Goal: Information Seeking & Learning: Learn about a topic

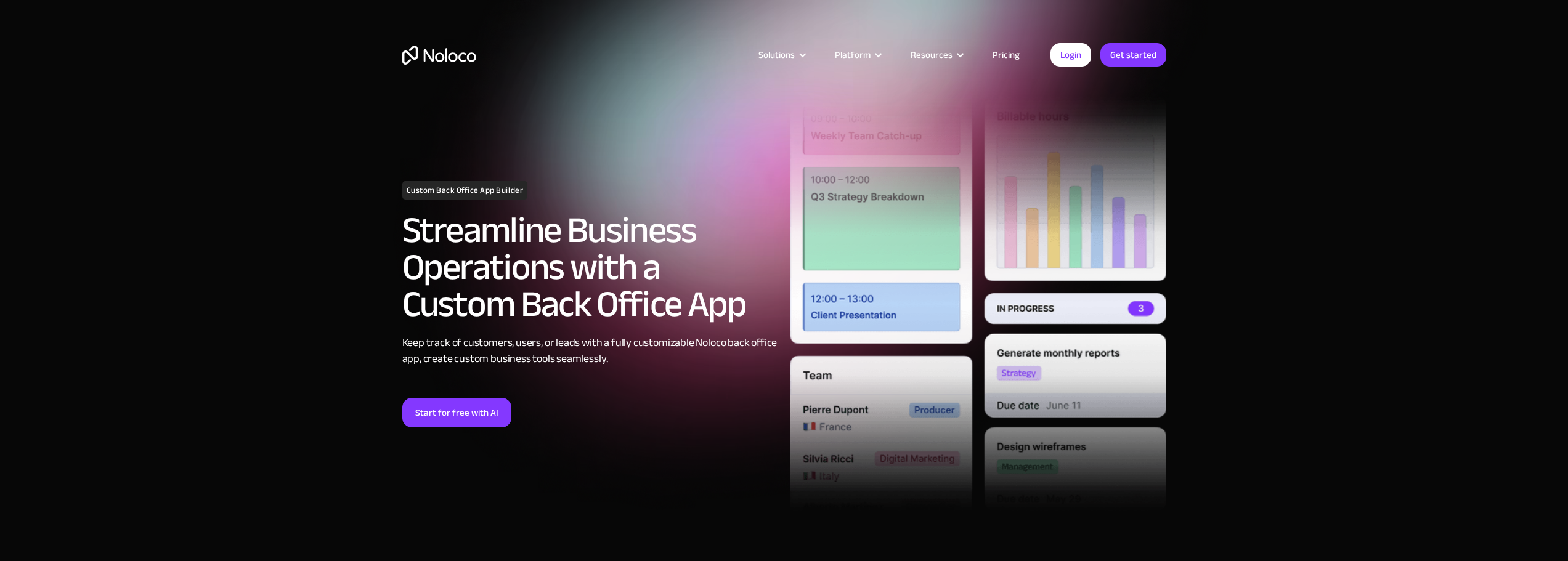
click at [1010, 56] on link "Pricing" at bounding box center [1006, 54] width 58 height 16
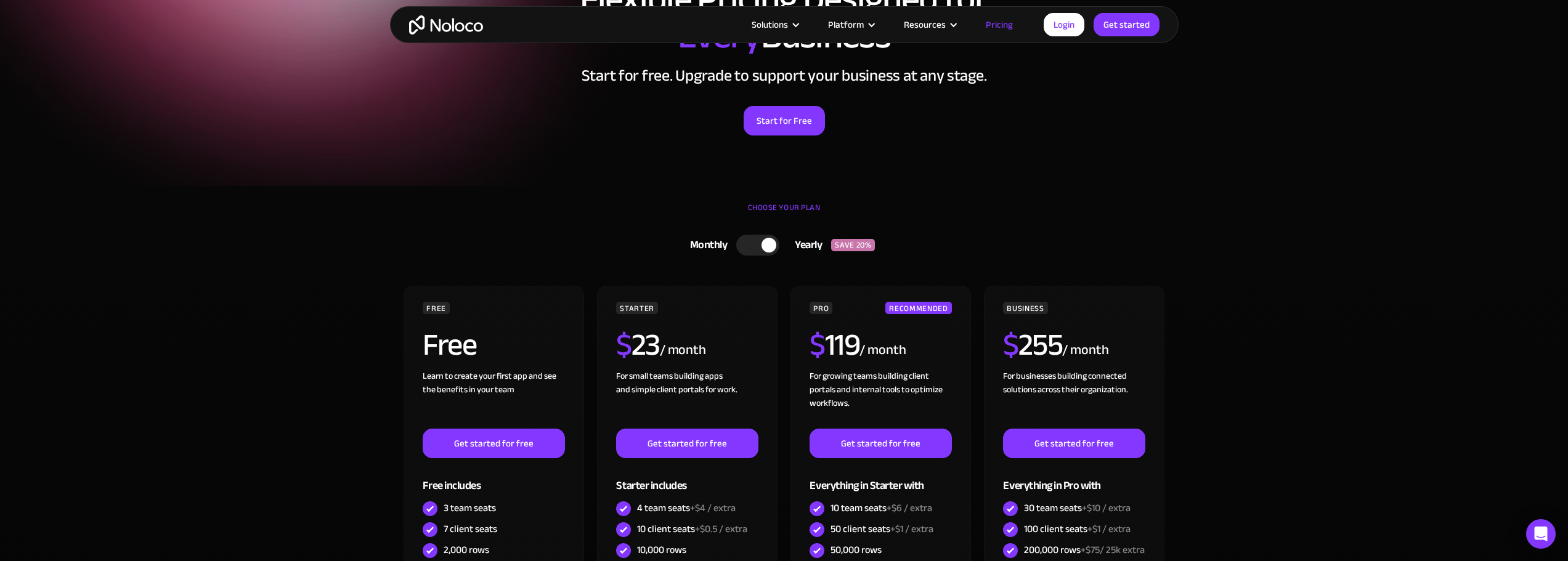
scroll to position [369, 0]
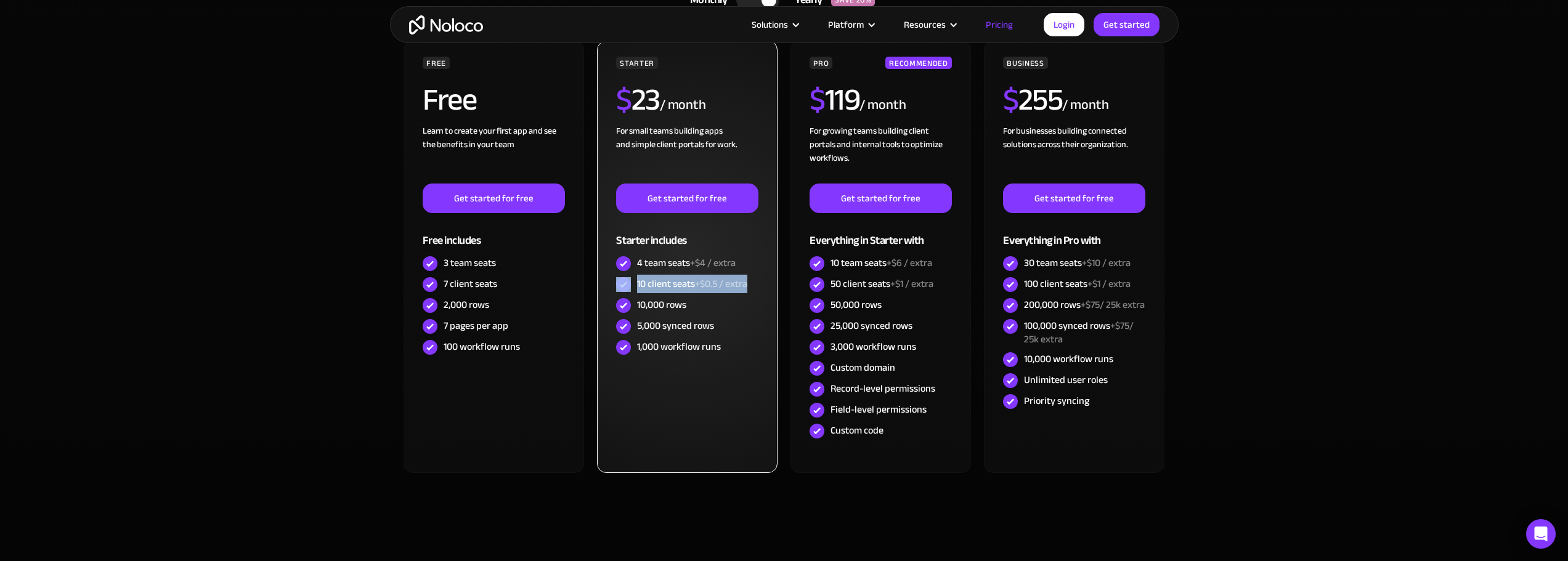
drag, startPoint x: 749, startPoint y: 285, endPoint x: 610, endPoint y: 289, distance: 139.1
click at [610, 289] on div "STARTER $ 23 / month For small teams building apps and simple client portals fo…" at bounding box center [687, 256] width 180 height 432
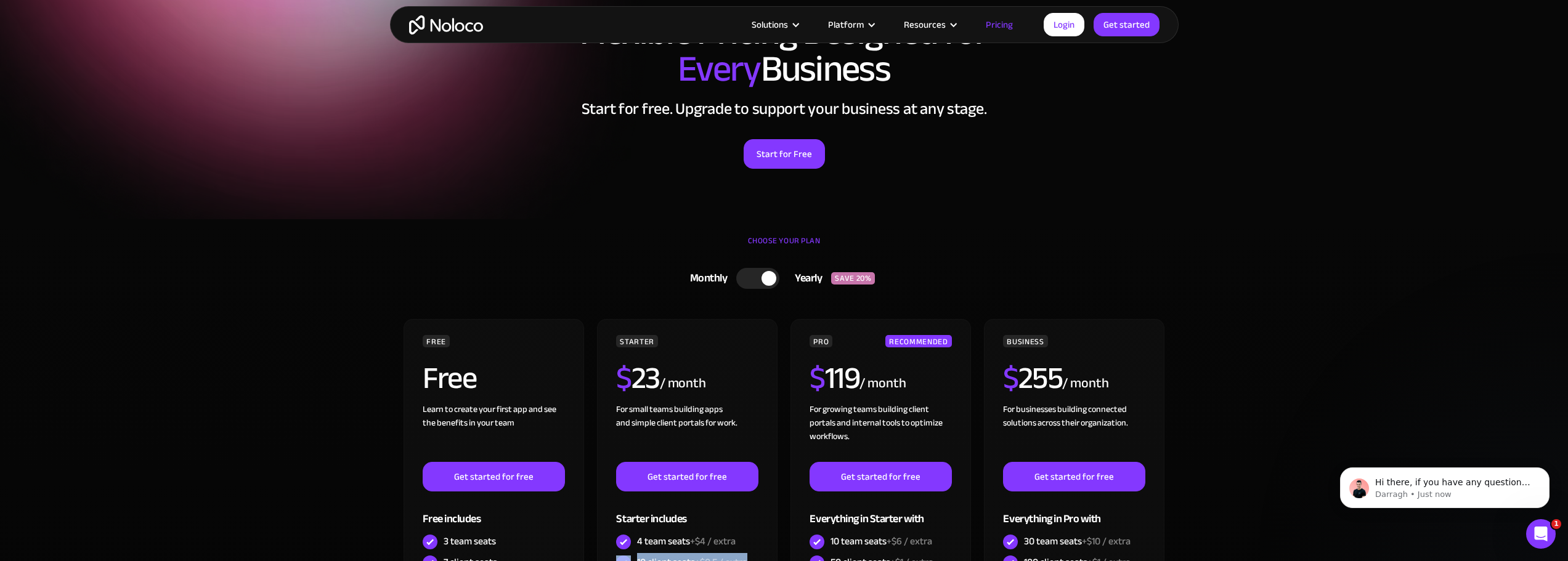
scroll to position [0, 0]
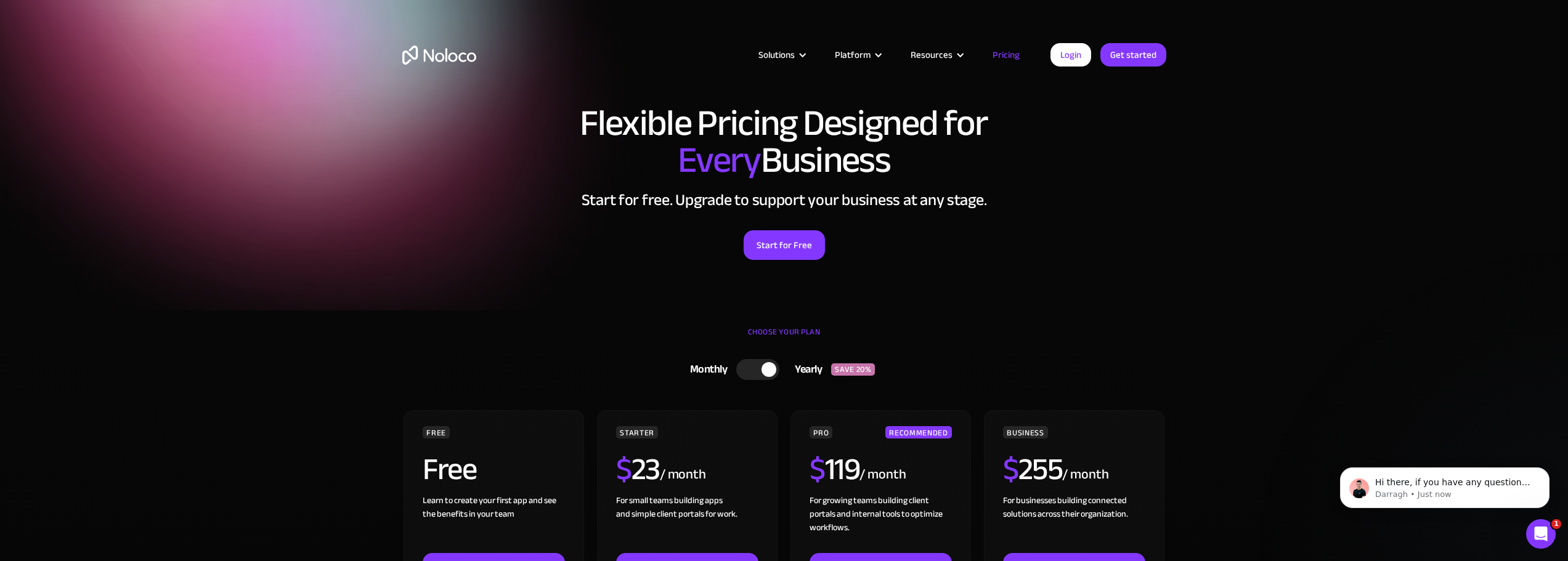
click at [446, 60] on img "home" at bounding box center [439, 55] width 74 height 19
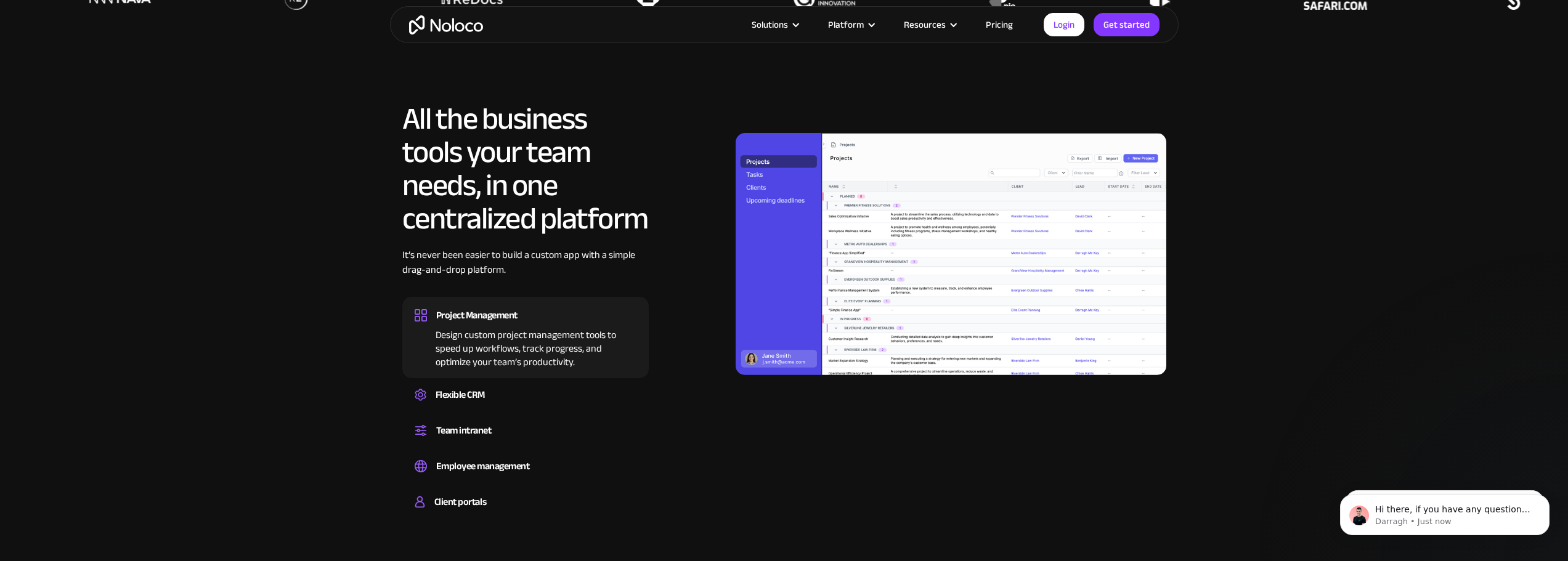
scroll to position [1478, 0]
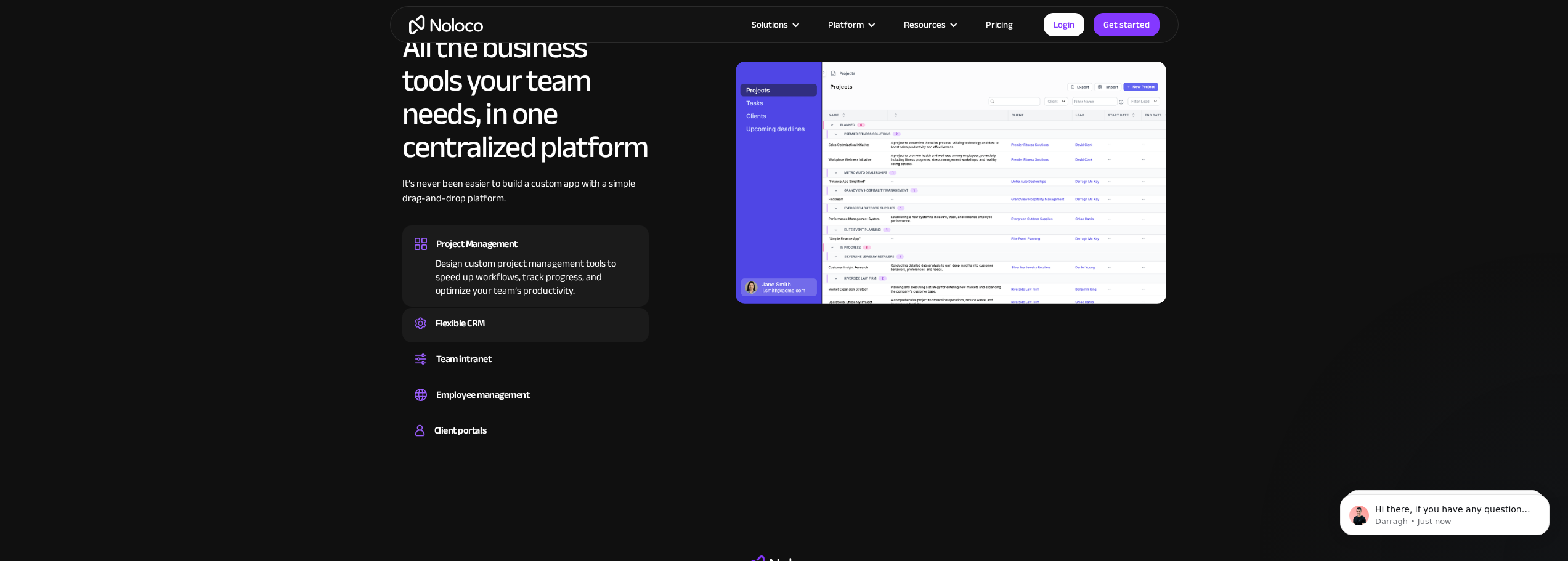
click at [465, 325] on div "Flexible CRM" at bounding box center [460, 324] width 49 height 19
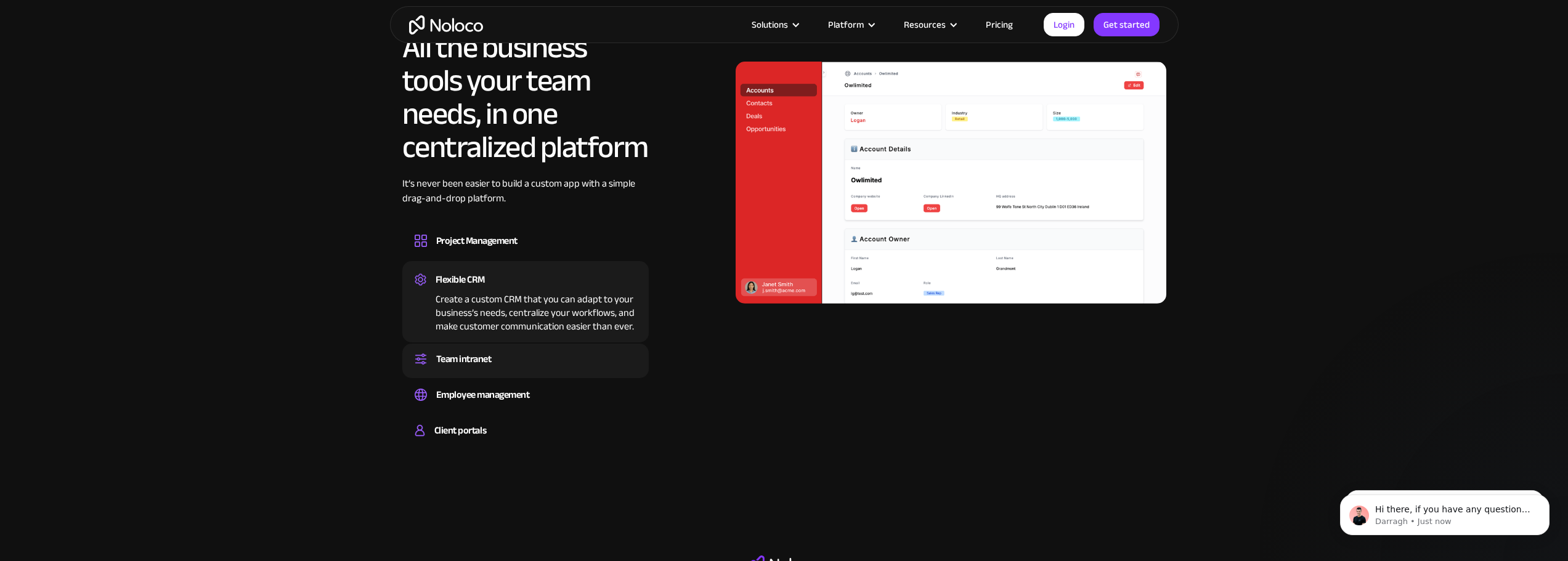
click at [492, 364] on div "Team intranet" at bounding box center [526, 359] width 222 height 19
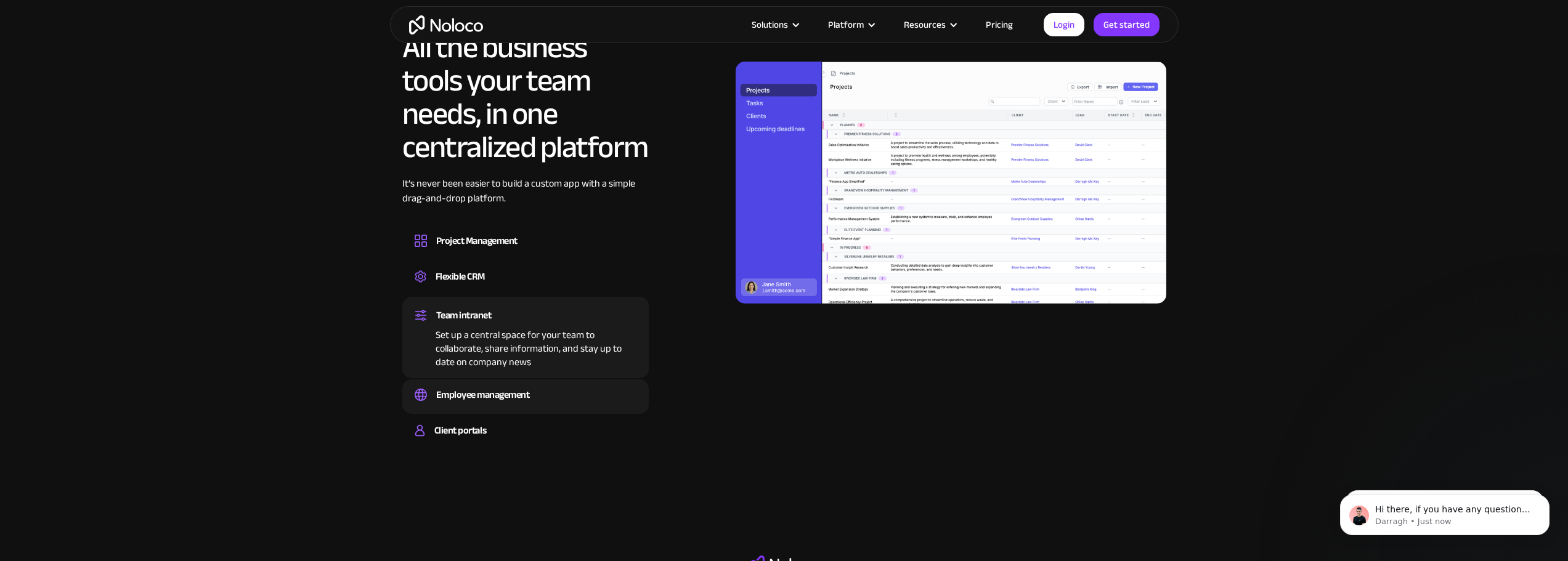
click at [480, 407] on div "Easily manage employee information, track performance, and handle HR tasks from…" at bounding box center [526, 406] width 222 height 4
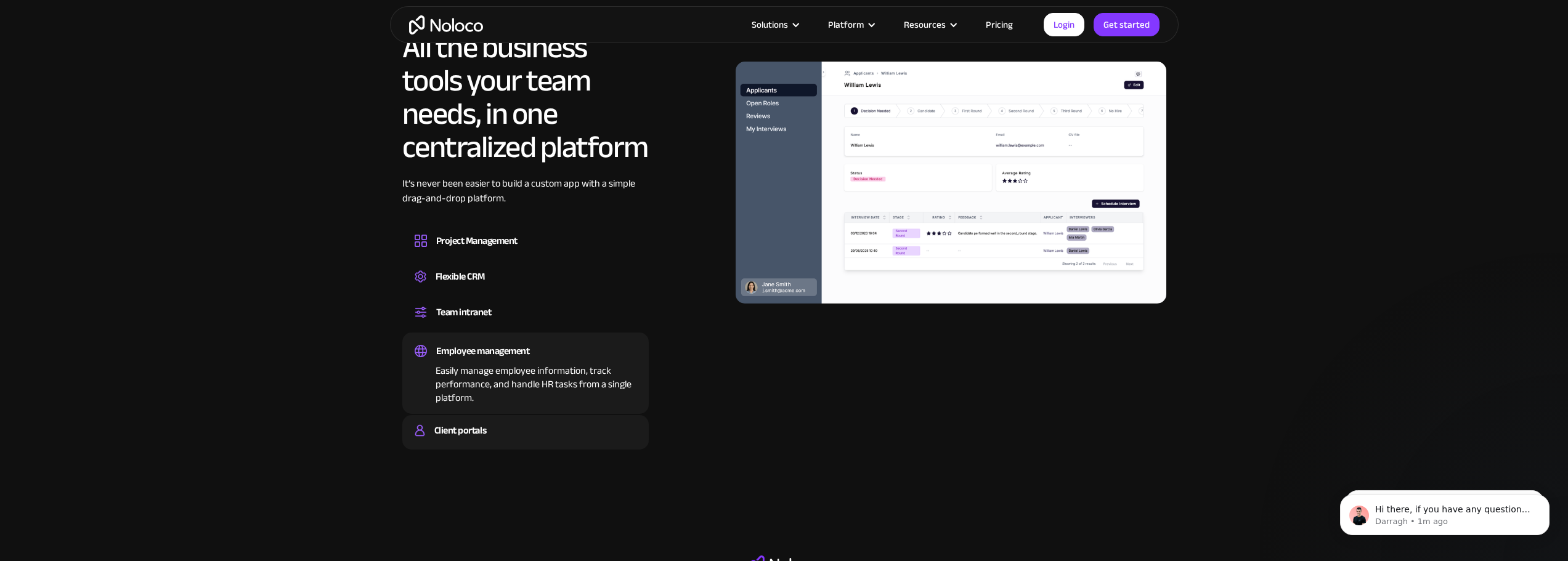
click at [479, 431] on div "Client portals" at bounding box center [460, 430] width 52 height 19
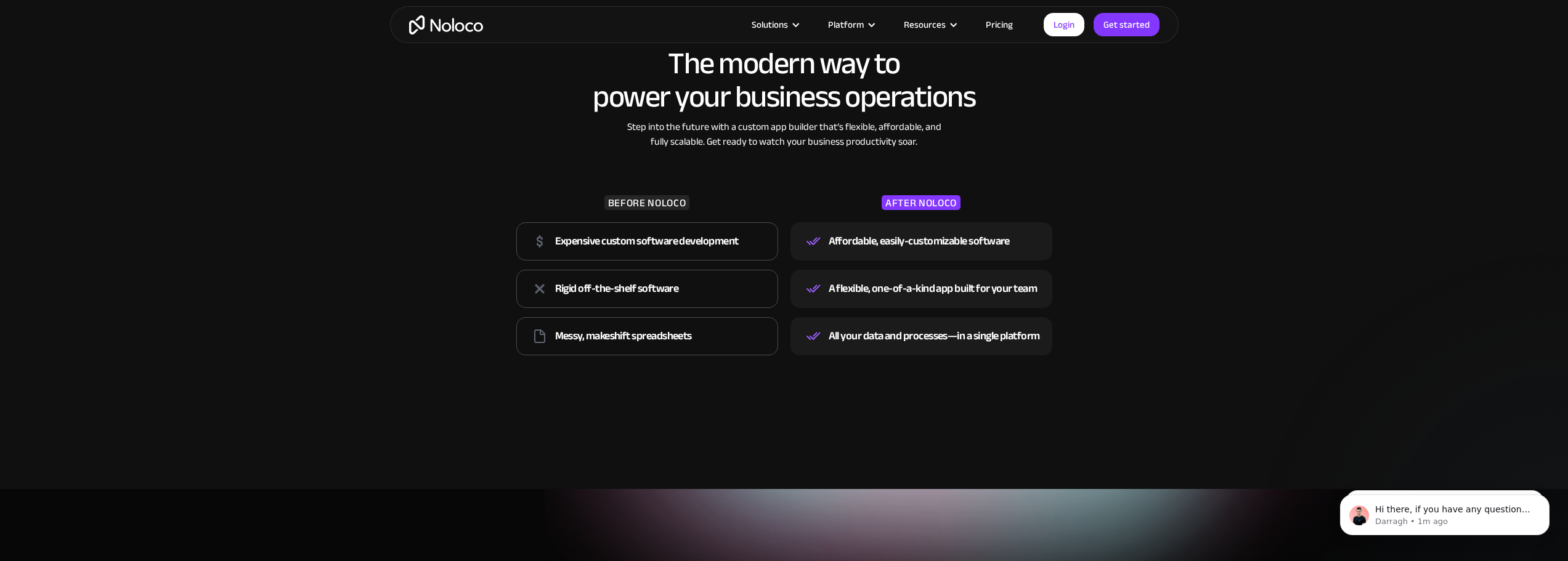
scroll to position [2032, 0]
